Goal: Information Seeking & Learning: Learn about a topic

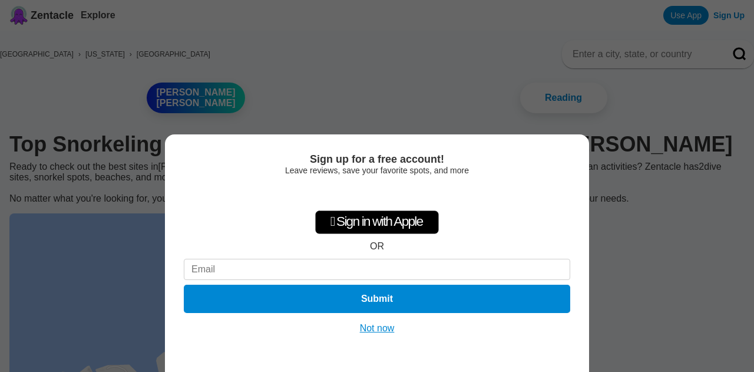
click at [374, 329] on button "Not now" at bounding box center [378, 328] width 42 height 12
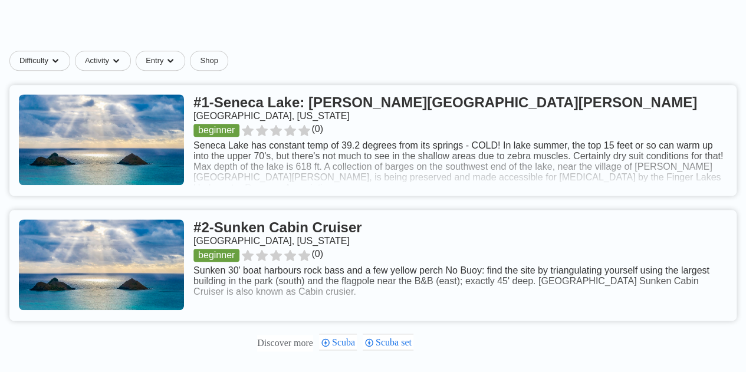
scroll to position [526, 0]
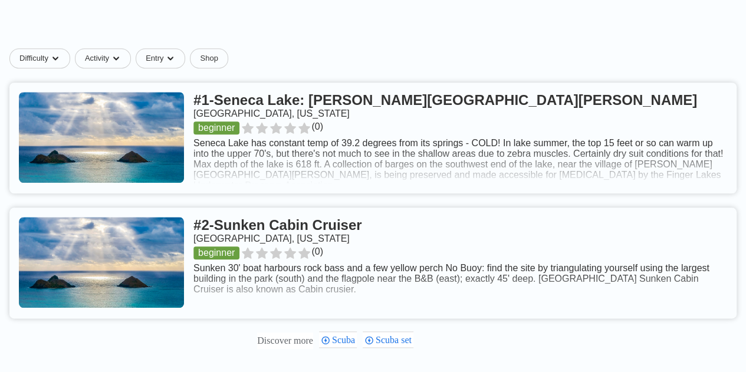
click at [607, 154] on link at bounding box center [372, 138] width 727 height 111
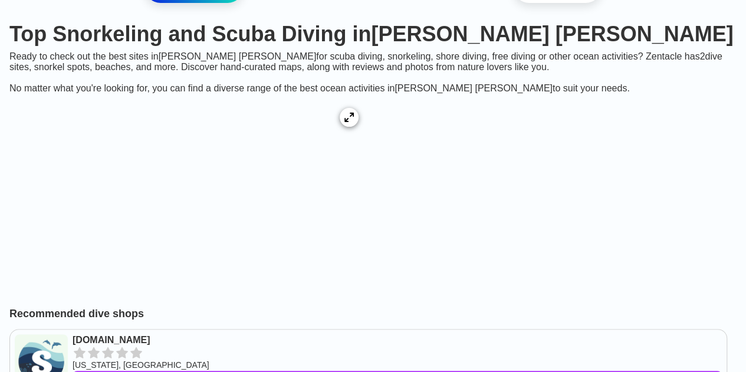
scroll to position [46, 0]
